Goal: Task Accomplishment & Management: Complete application form

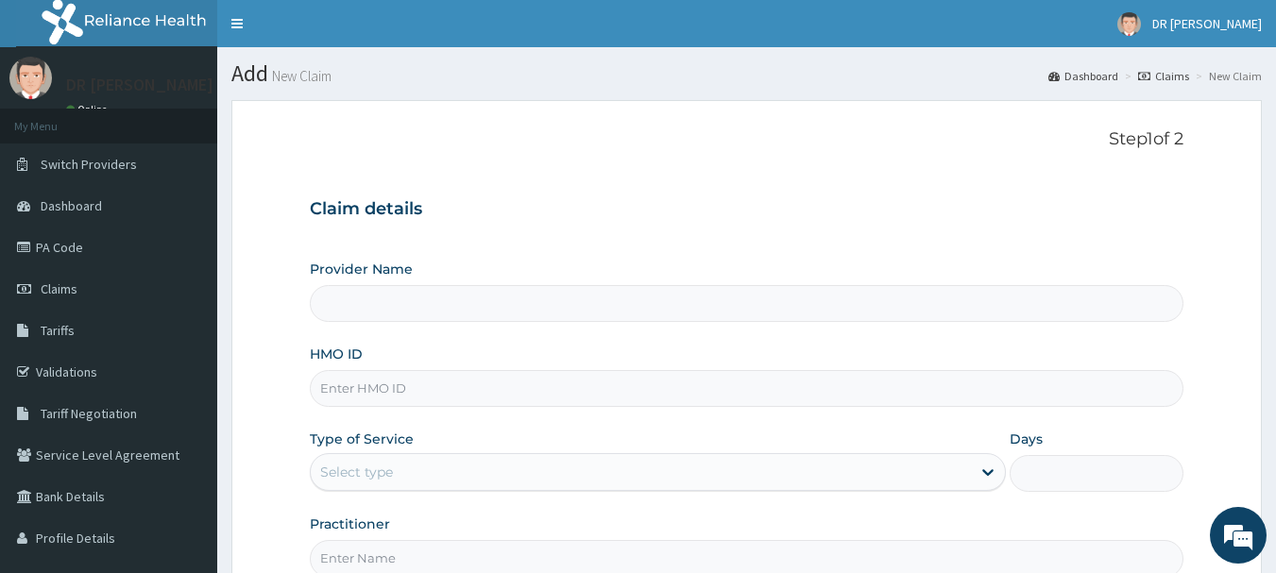
click at [340, 389] on input "HMO ID" at bounding box center [747, 388] width 875 height 37
type input "[PERSON_NAME] Optometry Eye Care Centre"
type input "PFM/10133/E"
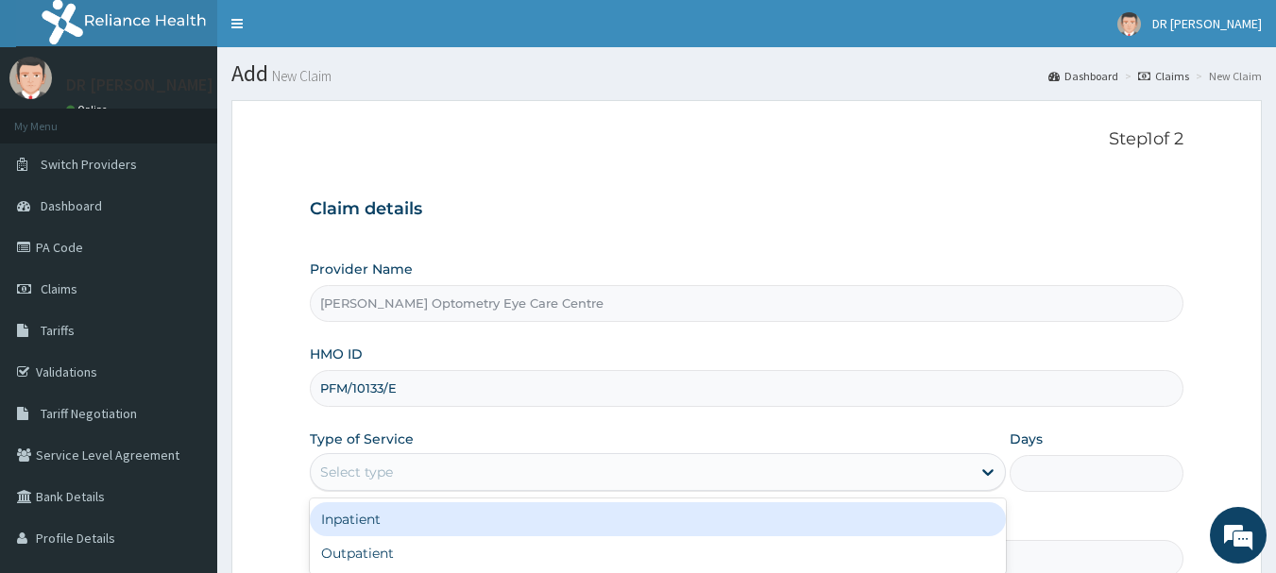
click at [370, 484] on div "Select type" at bounding box center [641, 472] width 660 height 30
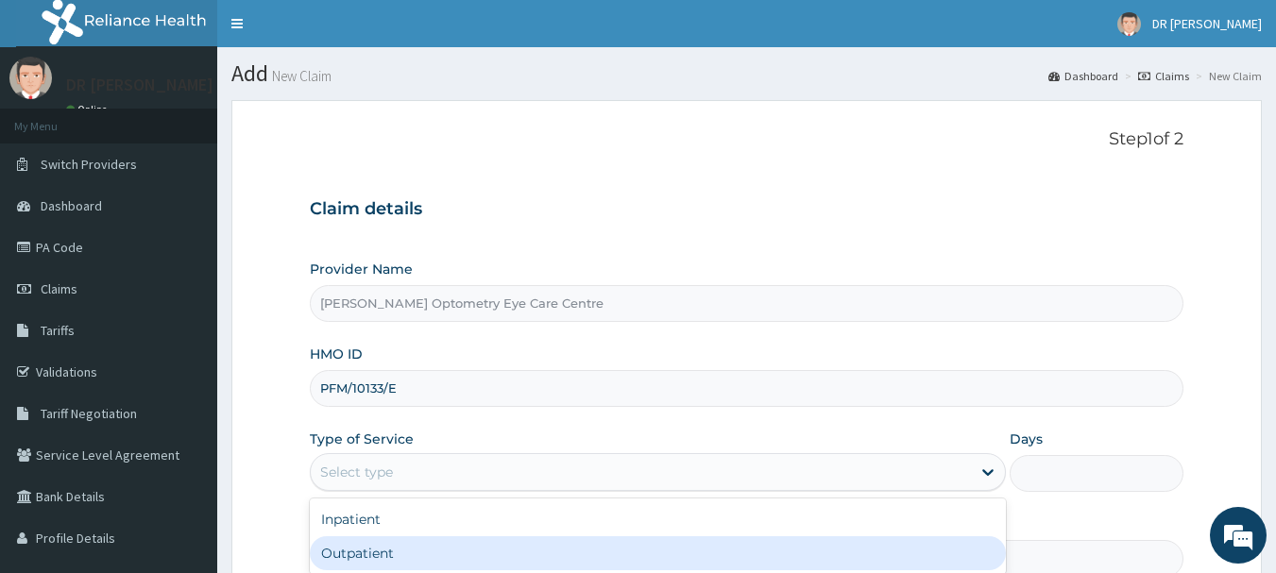
click at [404, 554] on div "Outpatient" at bounding box center [658, 553] width 696 height 34
type input "1"
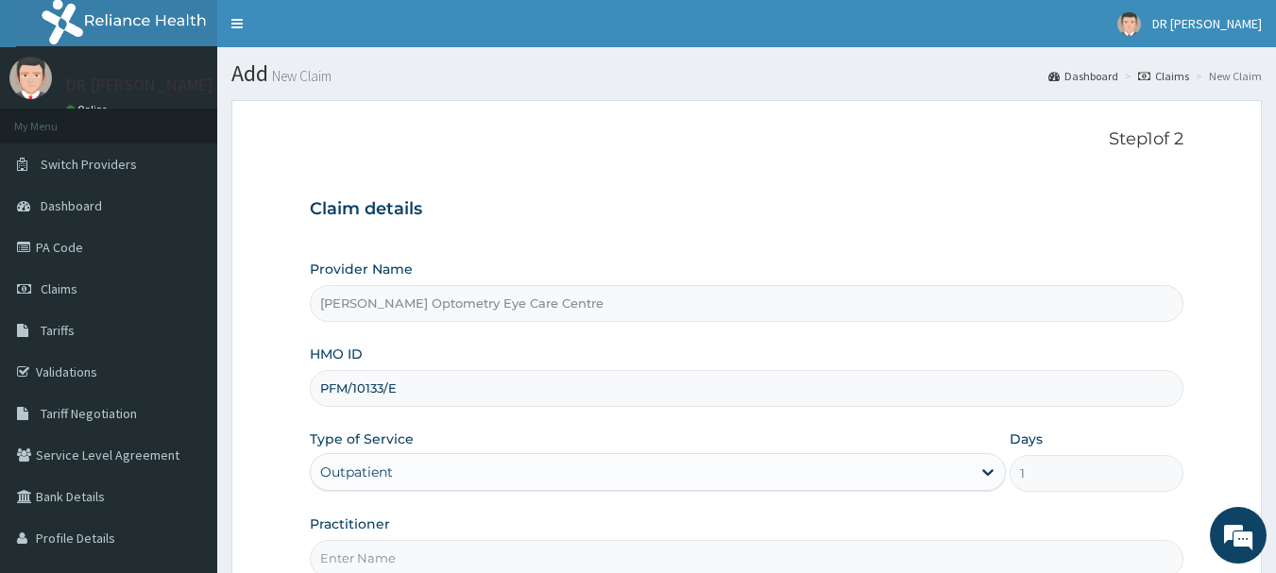
click at [334, 567] on input "Practitioner" at bounding box center [747, 558] width 875 height 37
type input "DR EZIHE"
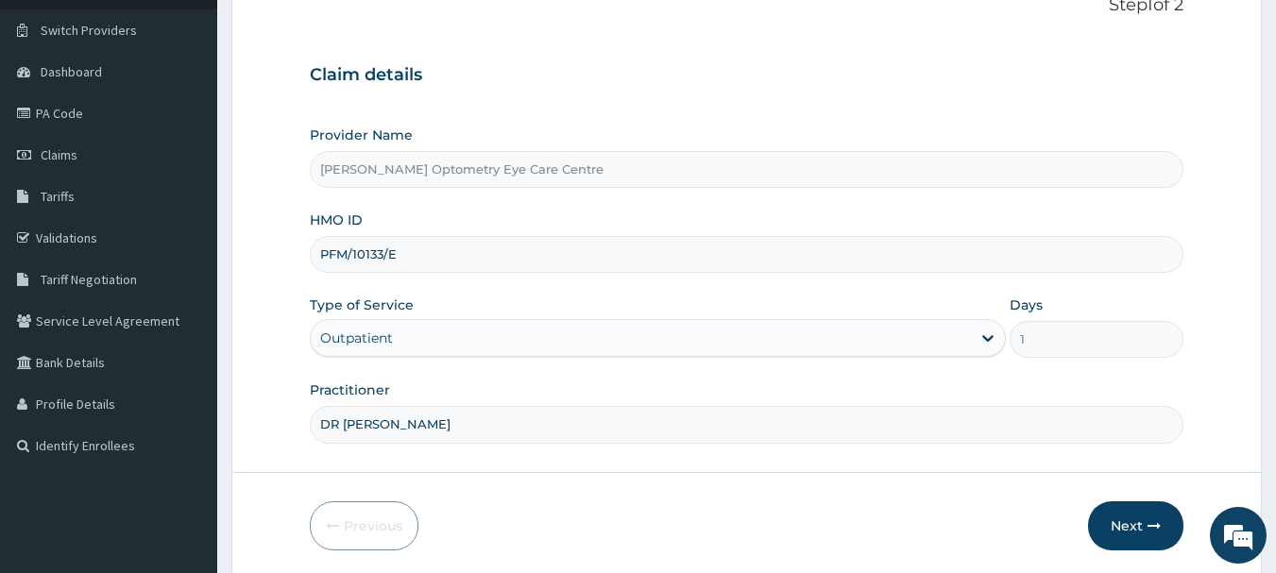
scroll to position [189, 0]
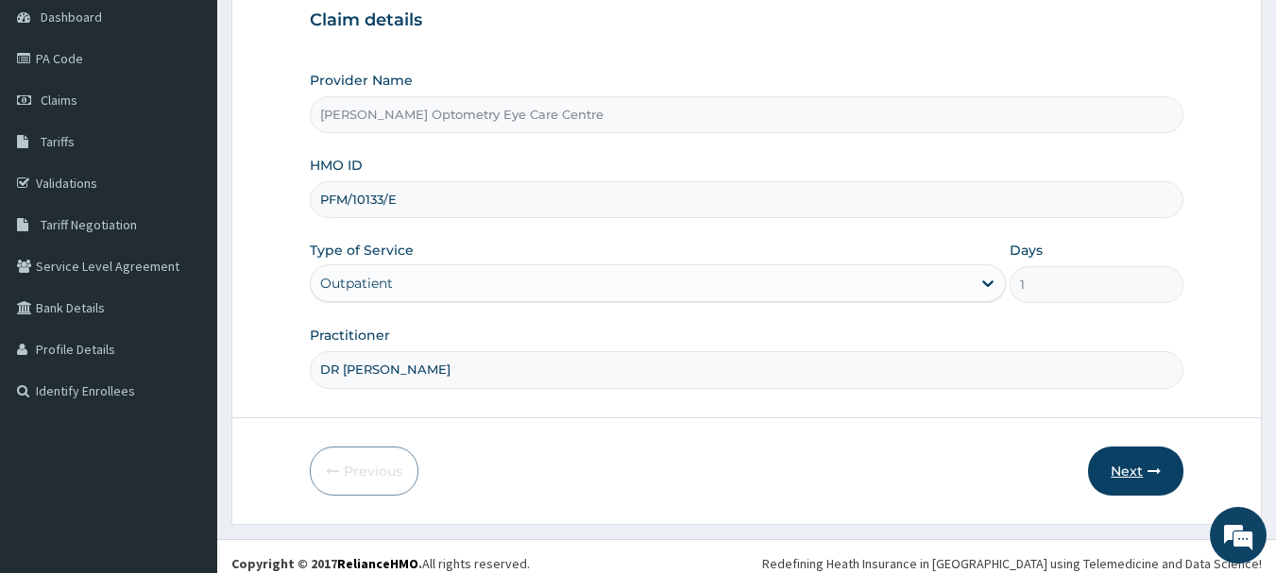
click at [1147, 469] on icon "button" at bounding box center [1153, 471] width 13 height 13
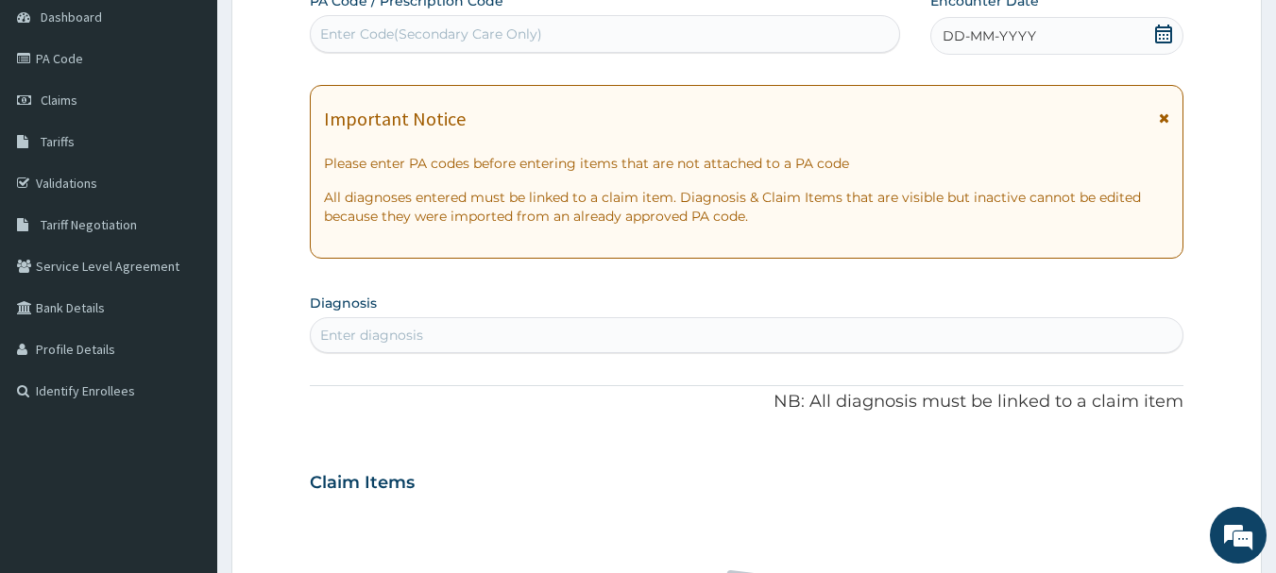
click at [601, 21] on div "Enter Code(Secondary Care Only)" at bounding box center [605, 34] width 589 height 30
type input "PA/C6EB98"
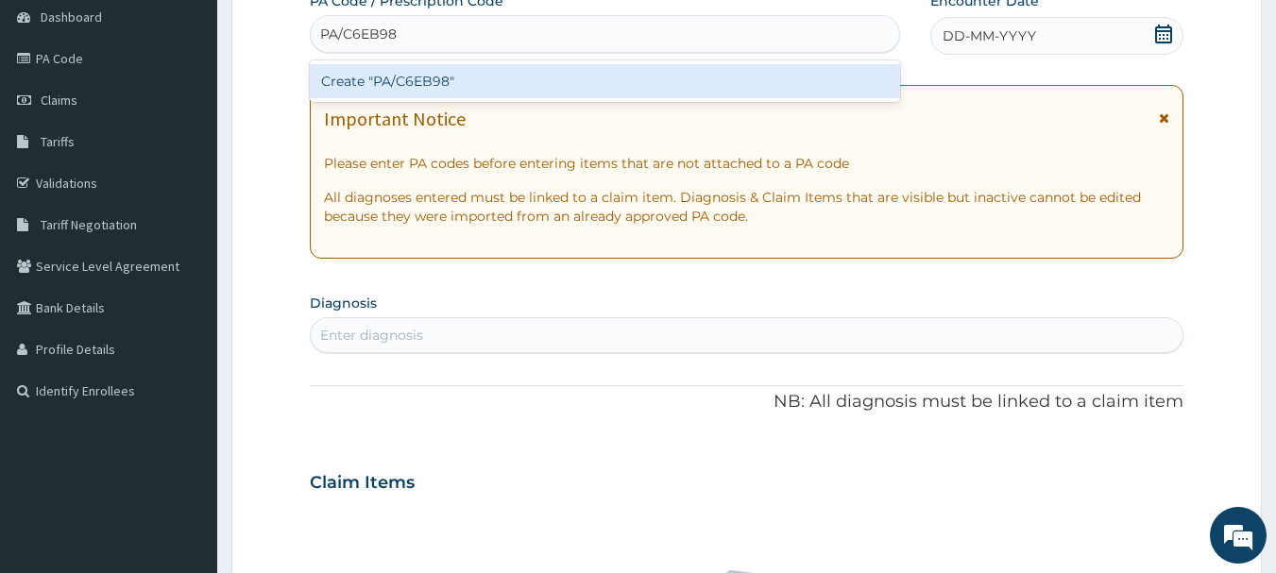
click at [431, 84] on div "Create "PA/C6EB98"" at bounding box center [605, 81] width 591 height 34
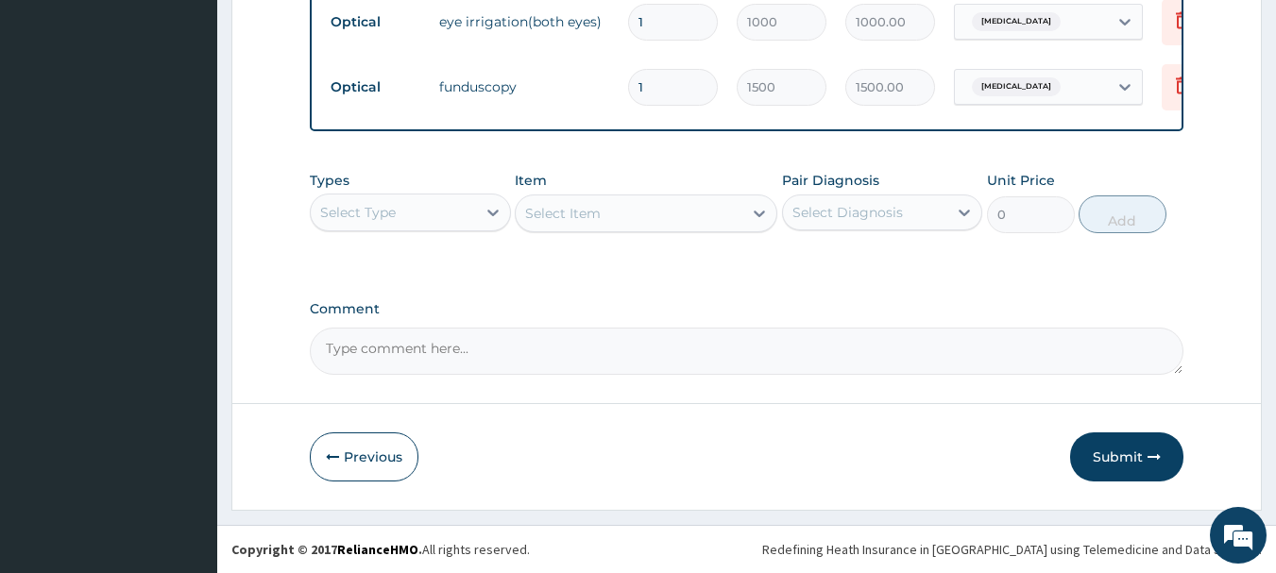
scroll to position [1104, 0]
click at [1120, 454] on button "Submit" at bounding box center [1126, 457] width 113 height 49
